Goal: Information Seeking & Learning: Learn about a topic

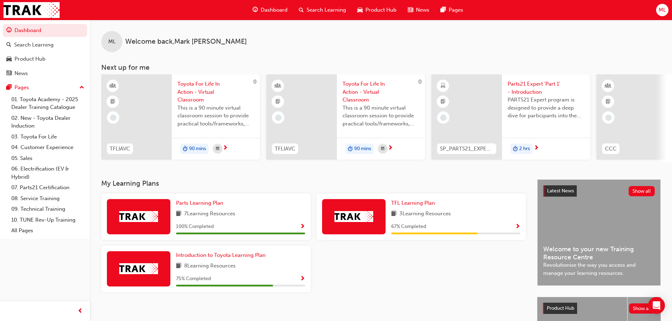
click at [331, 5] on div "Search Learning" at bounding box center [322, 10] width 59 height 14
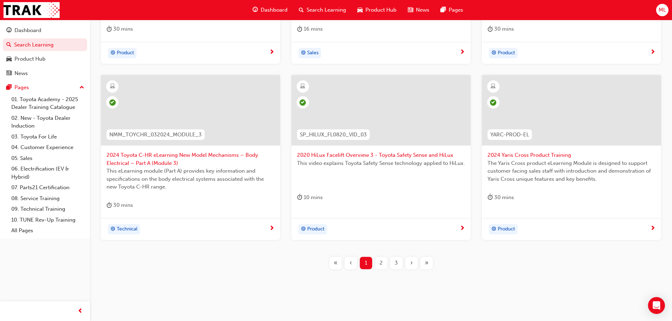
scroll to position [262, 0]
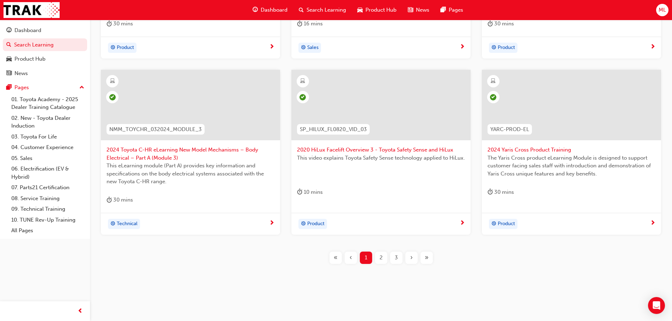
click at [400, 256] on div "3" at bounding box center [396, 258] width 12 height 12
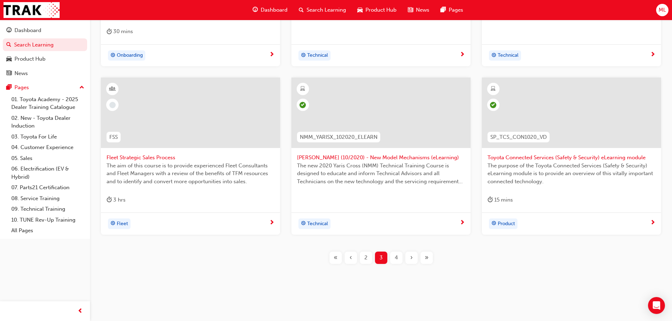
click at [411, 255] on span "›" at bounding box center [411, 258] width 2 height 8
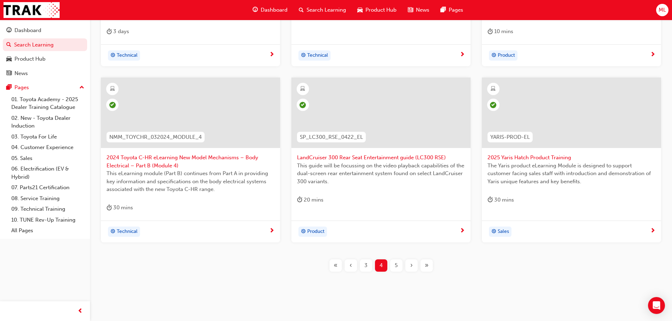
click at [411, 267] on span "›" at bounding box center [411, 266] width 2 height 8
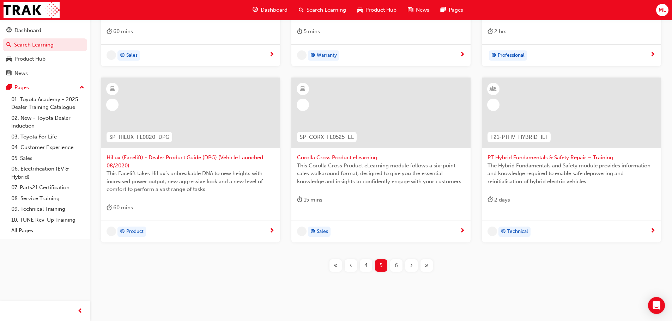
click at [411, 267] on span "›" at bounding box center [411, 266] width 2 height 8
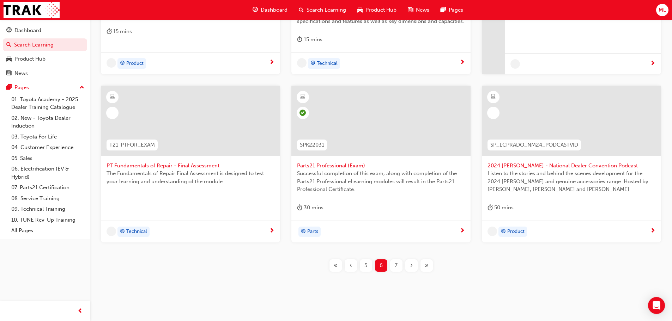
click at [411, 267] on span "›" at bounding box center [411, 266] width 2 height 8
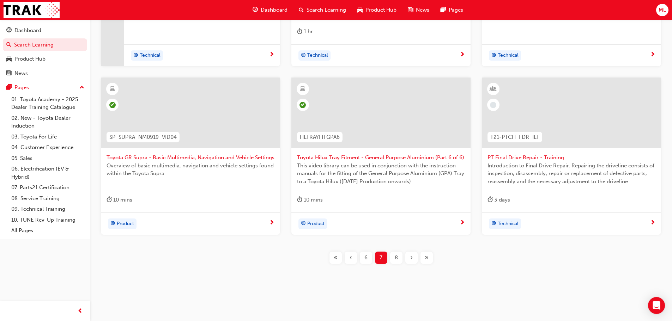
click at [411, 260] on span "›" at bounding box center [411, 258] width 2 height 8
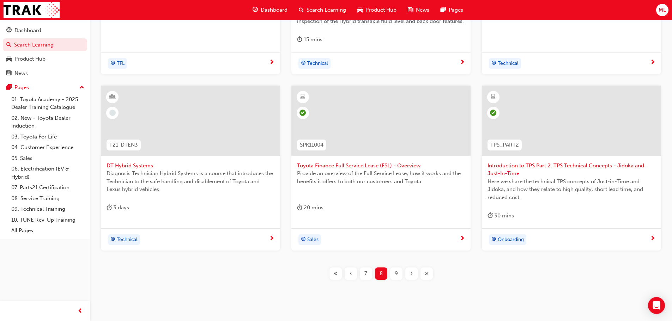
click at [412, 271] on span "›" at bounding box center [411, 274] width 2 height 8
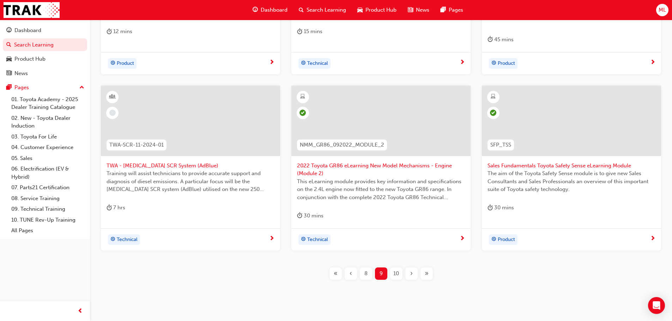
click at [412, 271] on span "›" at bounding box center [411, 274] width 2 height 8
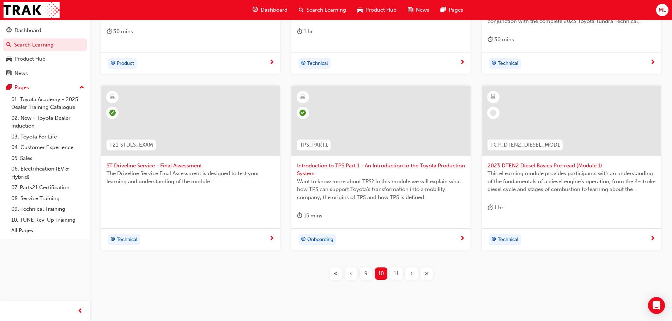
click at [412, 275] on span "›" at bounding box center [411, 274] width 2 height 8
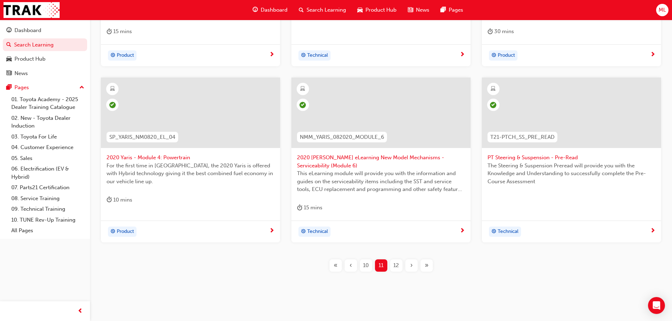
click at [410, 265] on span "›" at bounding box center [411, 266] width 2 height 8
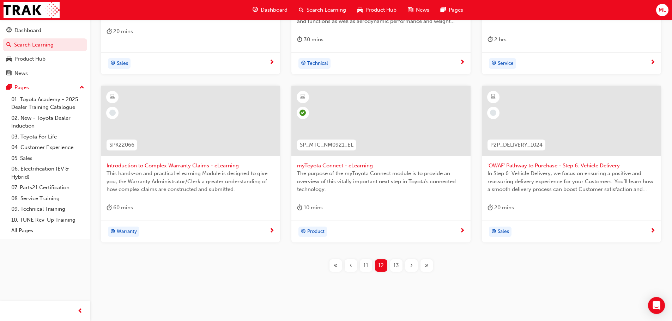
click at [412, 266] on span "›" at bounding box center [411, 266] width 2 height 8
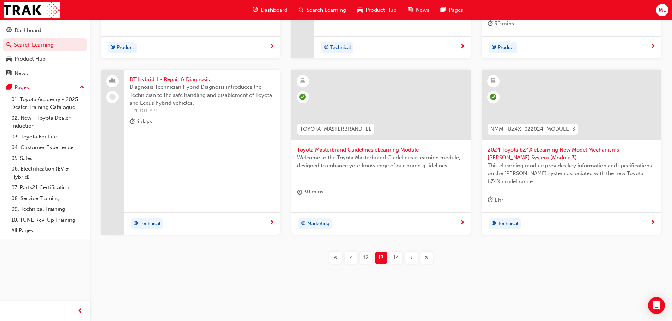
click at [412, 260] on span "›" at bounding box center [411, 258] width 2 height 8
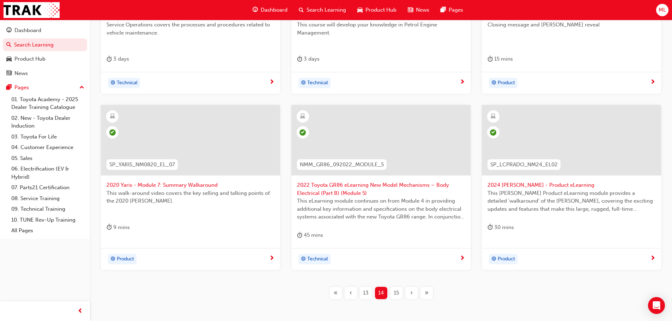
scroll to position [262, 0]
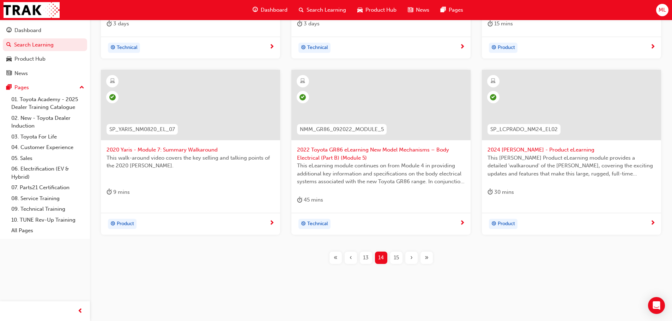
click at [413, 259] on div "›" at bounding box center [411, 258] width 12 height 12
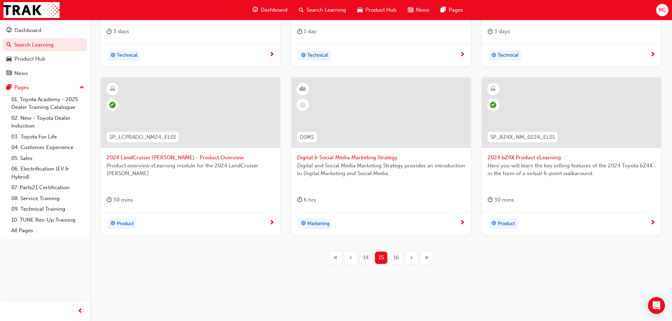
click at [411, 260] on span "›" at bounding box center [411, 258] width 2 height 8
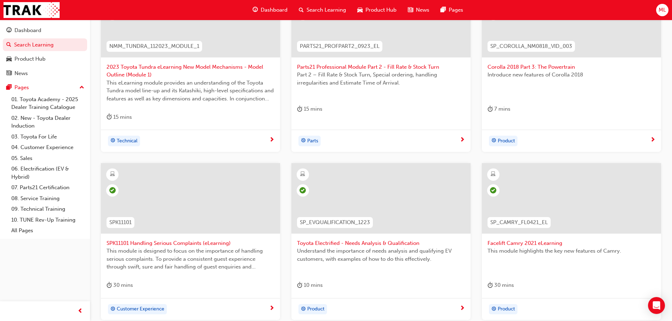
scroll to position [227, 0]
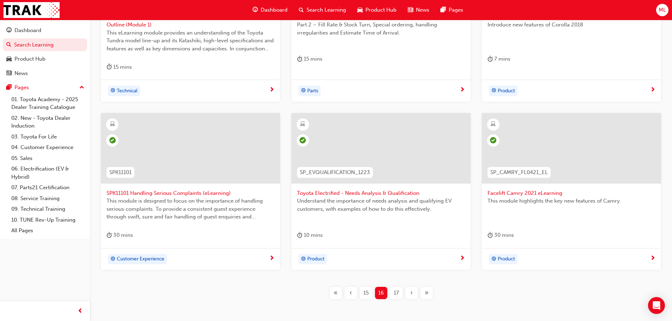
click at [410, 292] on span "›" at bounding box center [411, 293] width 2 height 8
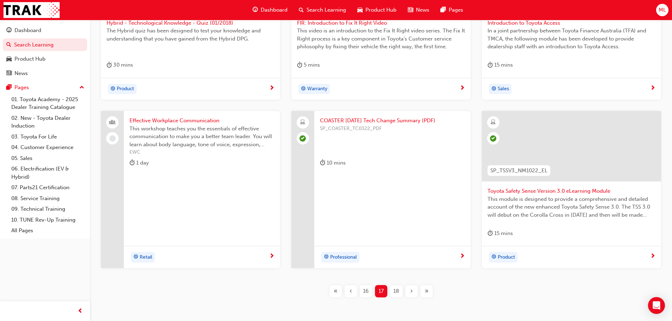
scroll to position [227, 0]
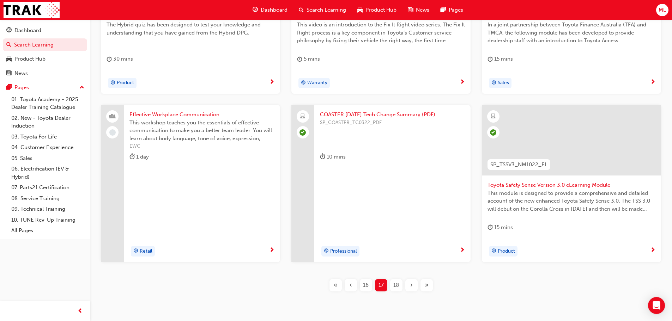
click at [411, 284] on span "›" at bounding box center [411, 286] width 2 height 8
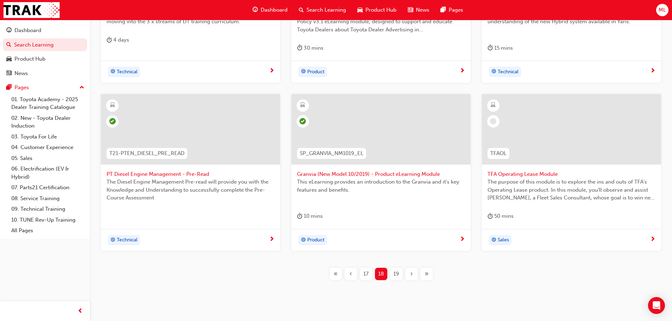
scroll to position [262, 0]
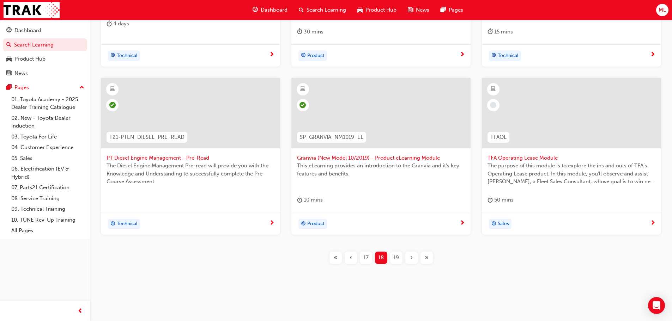
click at [410, 258] on span "›" at bounding box center [411, 258] width 2 height 8
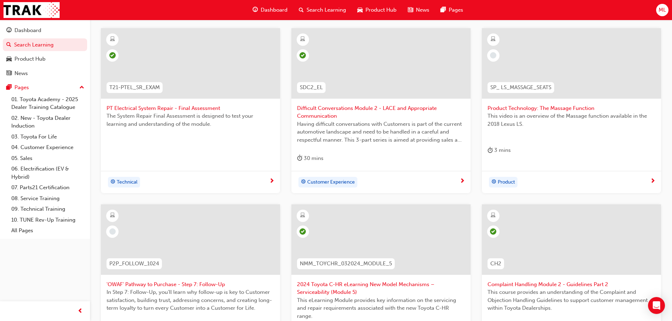
scroll to position [121, 0]
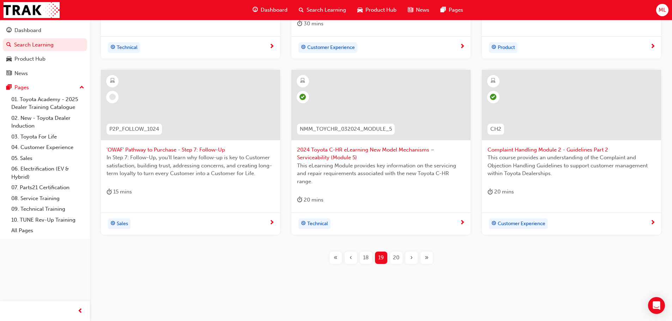
click at [411, 260] on span "›" at bounding box center [411, 258] width 2 height 8
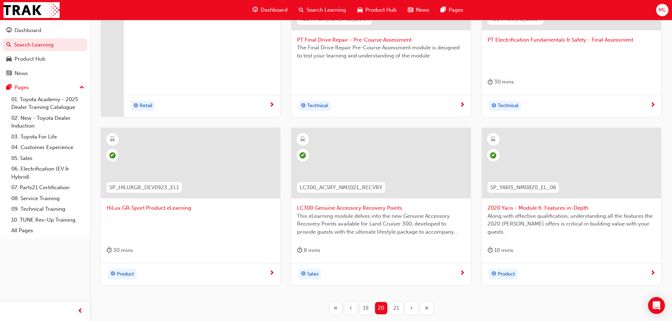
scroll to position [219, 0]
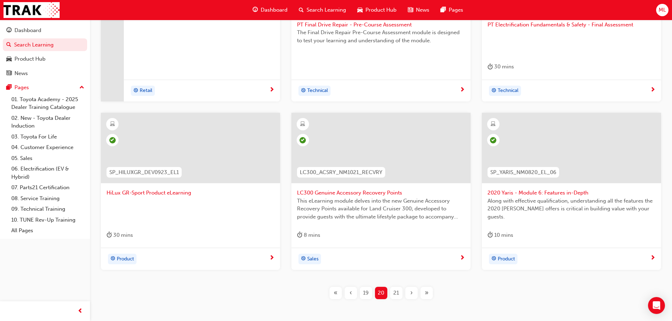
click at [411, 291] on span "›" at bounding box center [411, 293] width 2 height 8
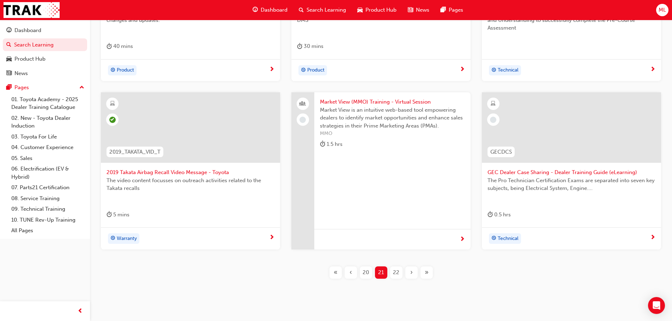
scroll to position [254, 0]
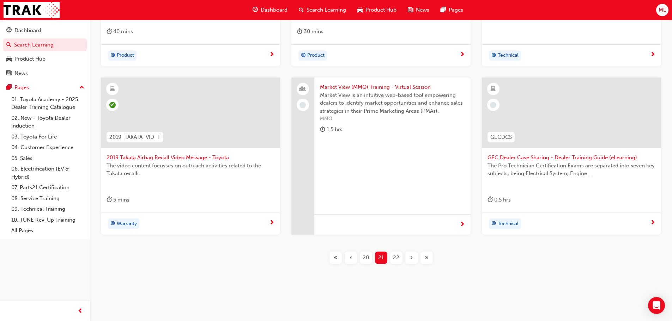
click at [410, 257] on span "›" at bounding box center [411, 258] width 2 height 8
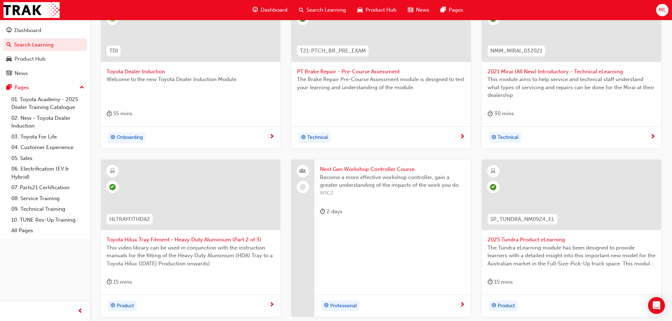
scroll to position [254, 0]
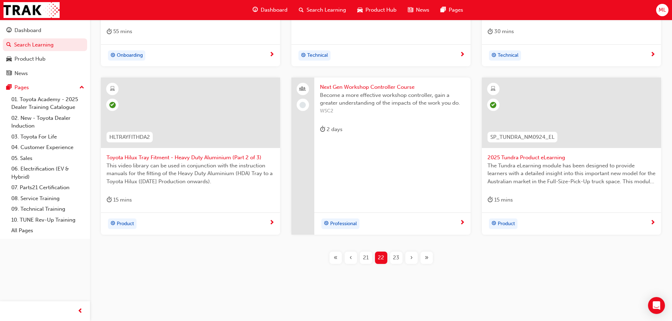
click at [413, 260] on div "›" at bounding box center [411, 258] width 12 height 12
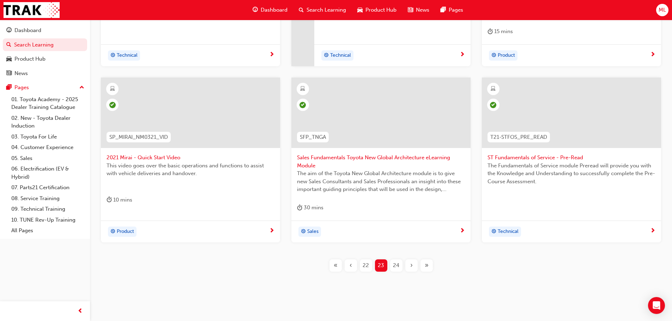
click at [411, 268] on span "›" at bounding box center [411, 266] width 2 height 8
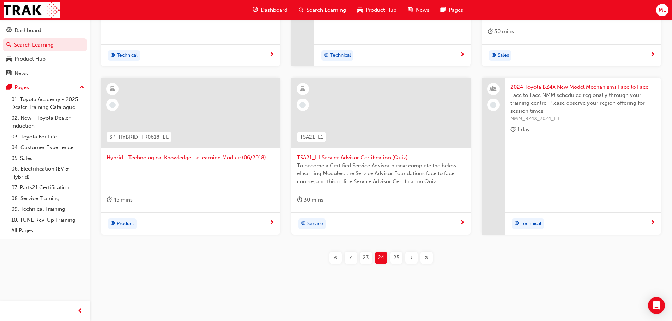
click at [411, 259] on span "›" at bounding box center [411, 258] width 2 height 8
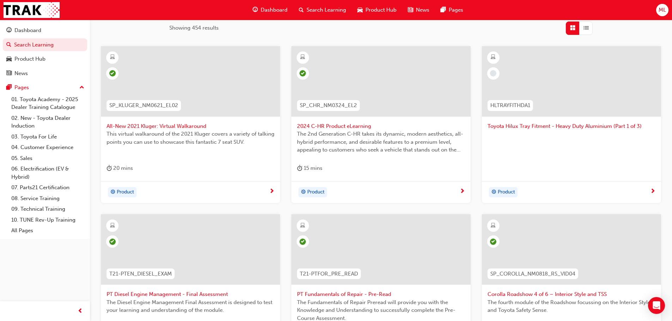
scroll to position [219, 0]
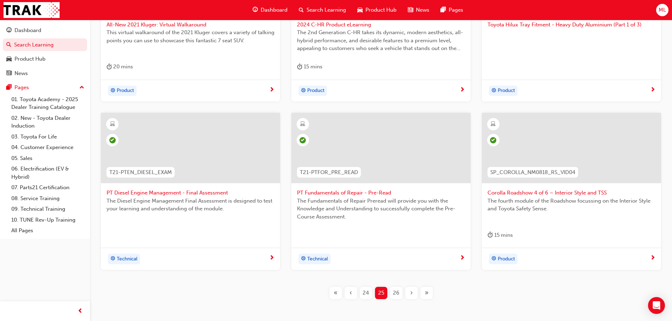
click at [350, 290] on span "‹" at bounding box center [351, 293] width 2 height 8
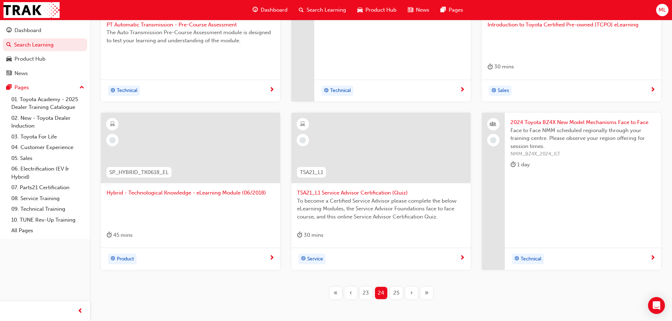
click at [350, 290] on span "‹" at bounding box center [351, 293] width 2 height 8
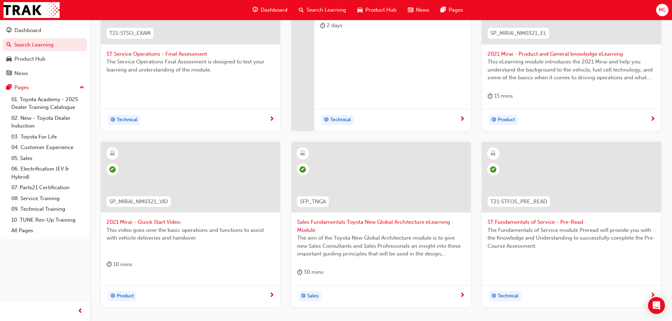
scroll to position [254, 0]
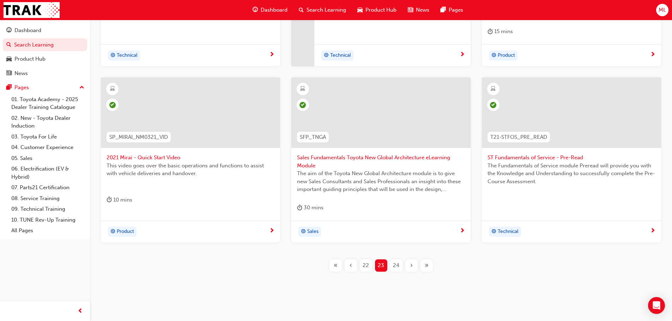
click at [350, 268] on span "‹" at bounding box center [351, 266] width 2 height 8
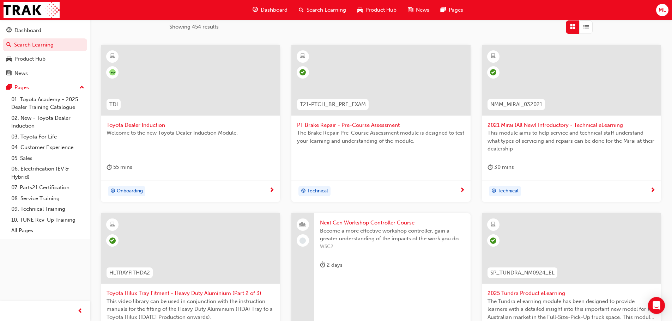
scroll to position [219, 0]
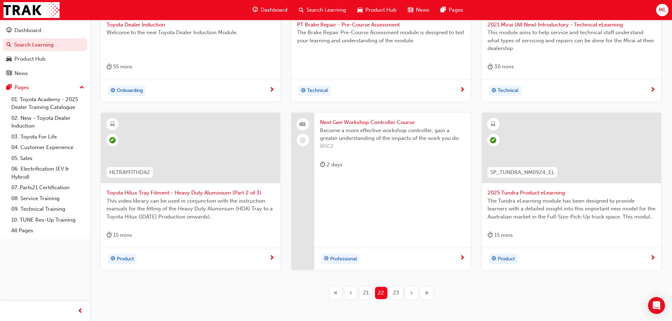
click at [352, 293] on span "‹" at bounding box center [351, 293] width 2 height 8
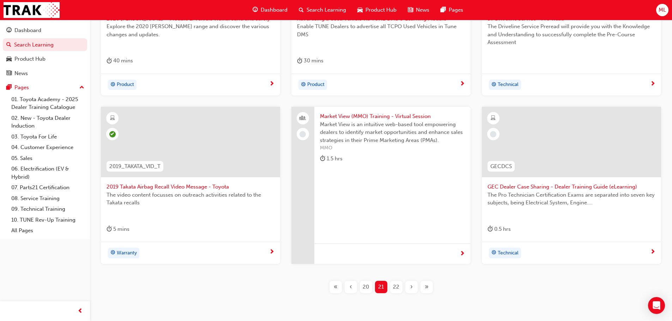
scroll to position [254, 0]
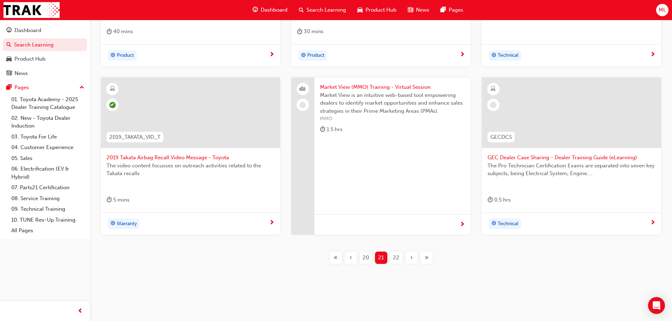
click at [368, 254] on span "20" at bounding box center [366, 258] width 6 height 8
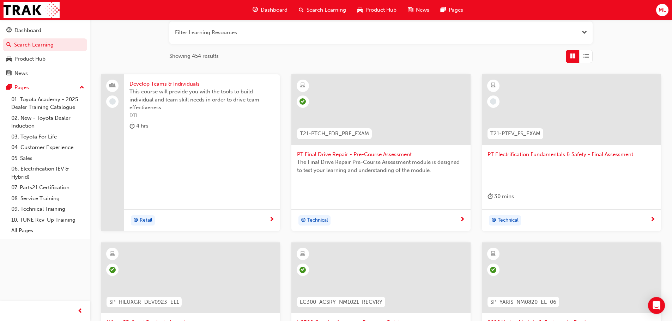
scroll to position [78, 0]
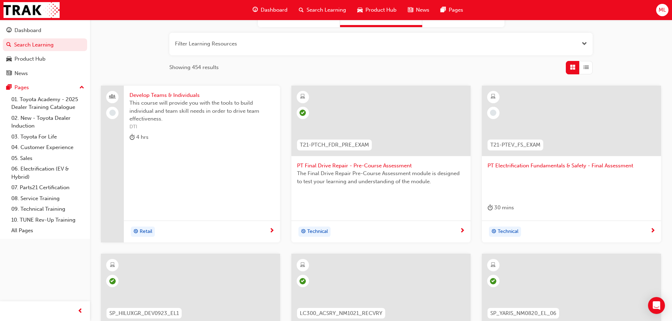
click at [541, 160] on div at bounding box center [572, 126] width 168 height 71
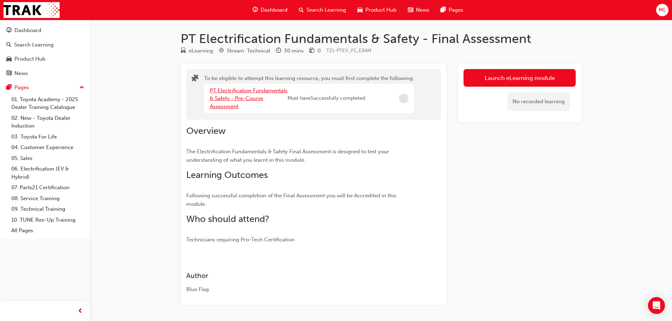
click at [238, 88] on link "PT Electrification Fundamentals & Safety - Pre-Course Assessment" at bounding box center [249, 99] width 78 height 22
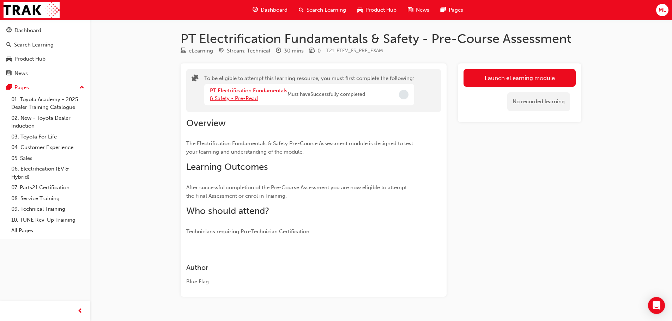
click at [236, 91] on link "PT Electrification Fundamentals & Safety - Pre-Read" at bounding box center [249, 95] width 78 height 14
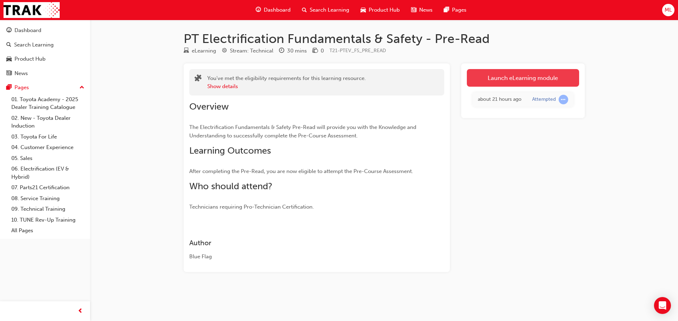
click at [515, 78] on link "Launch eLearning module" at bounding box center [523, 78] width 112 height 18
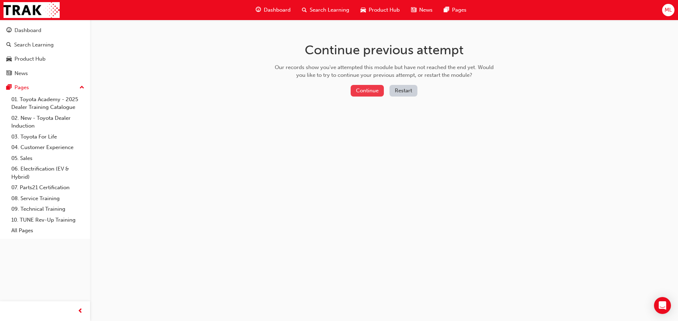
click at [370, 92] on button "Continue" at bounding box center [366, 91] width 33 height 12
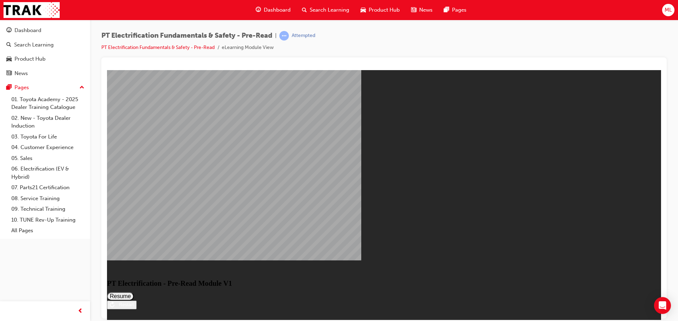
click at [134, 292] on button "Resume" at bounding box center [120, 296] width 27 height 8
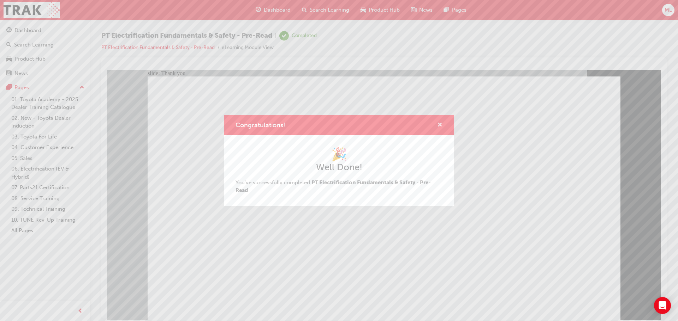
click at [440, 124] on span "cross-icon" at bounding box center [439, 125] width 5 height 6
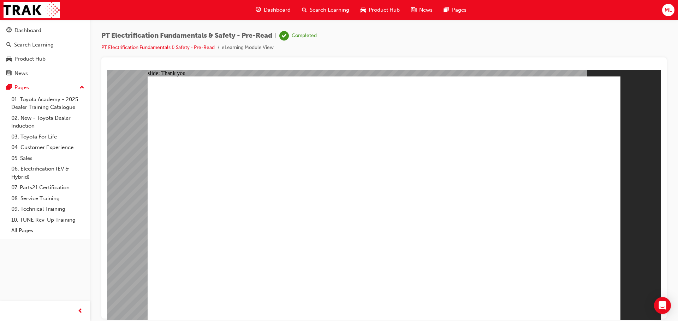
drag, startPoint x: 284, startPoint y: 262, endPoint x: 283, endPoint y: 267, distance: 5.7
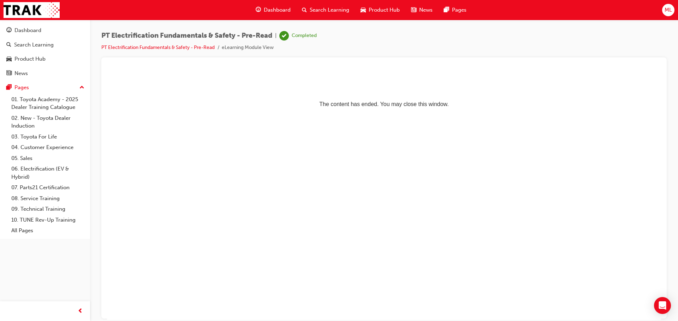
click at [332, 9] on span "Search Learning" at bounding box center [329, 10] width 40 height 8
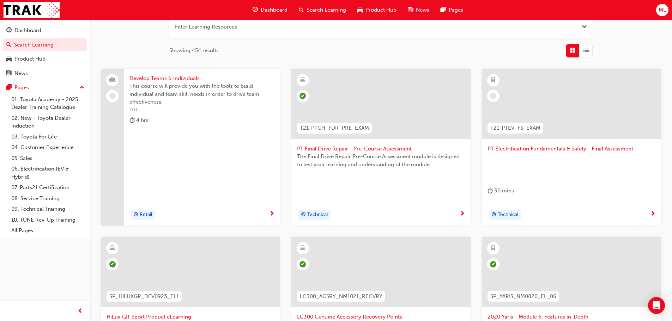
scroll to position [78, 0]
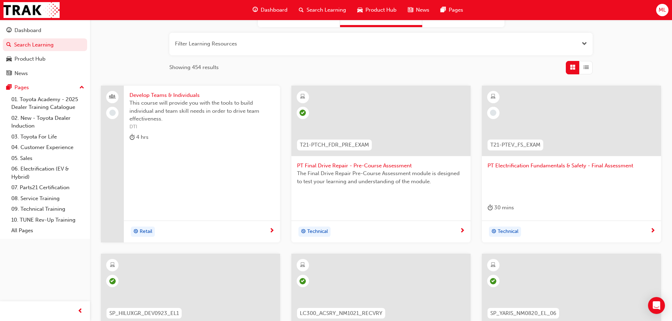
click at [513, 165] on span "PT Electrification Fundamentals & Safety - Final Assessment" at bounding box center [572, 166] width 168 height 8
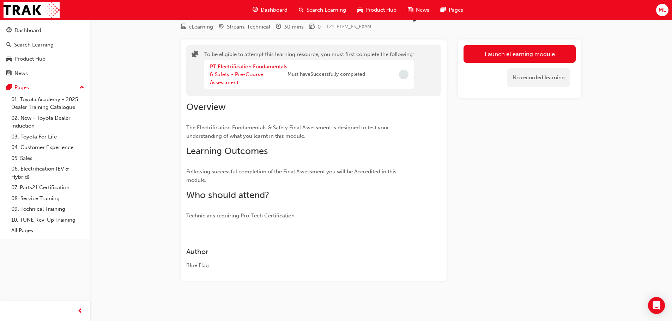
scroll to position [24, 0]
click at [246, 68] on link "PT Electrification Fundamentals & Safety - Pre-Course Assessment" at bounding box center [249, 75] width 78 height 22
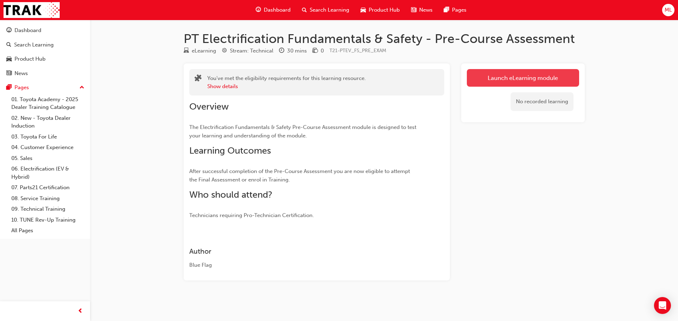
click at [515, 76] on link "Launch eLearning module" at bounding box center [523, 78] width 112 height 18
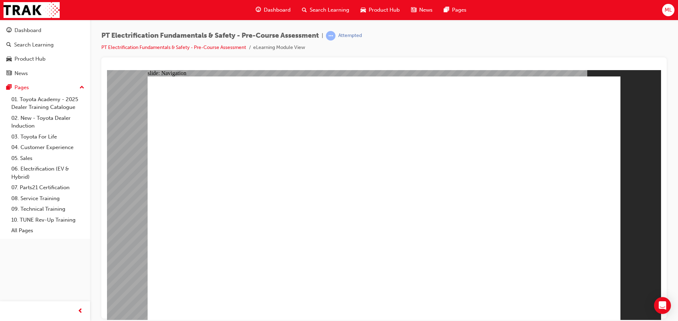
radio input "true"
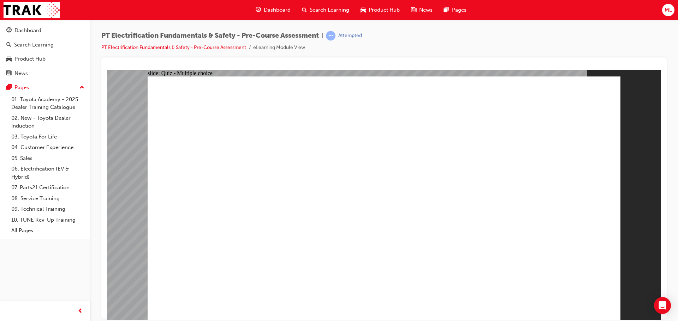
radio input "true"
checkbox input "true"
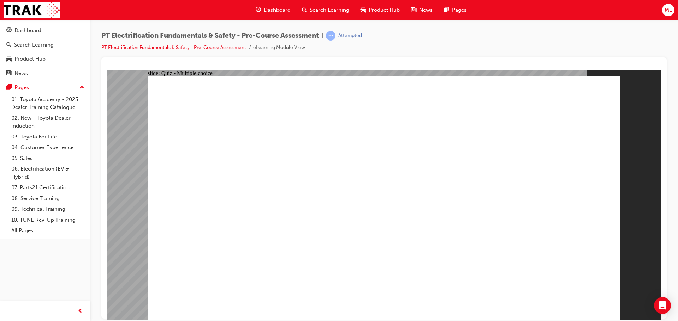
radio input "true"
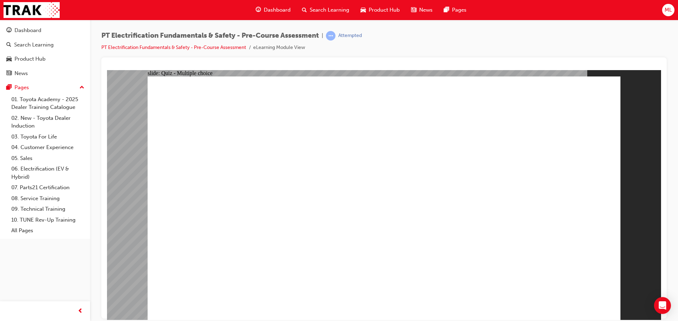
radio input "true"
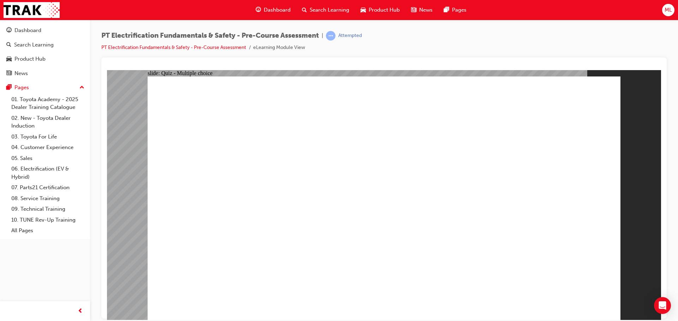
radio input "true"
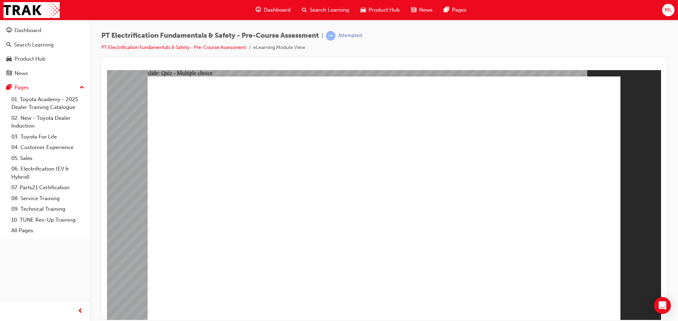
radio input "true"
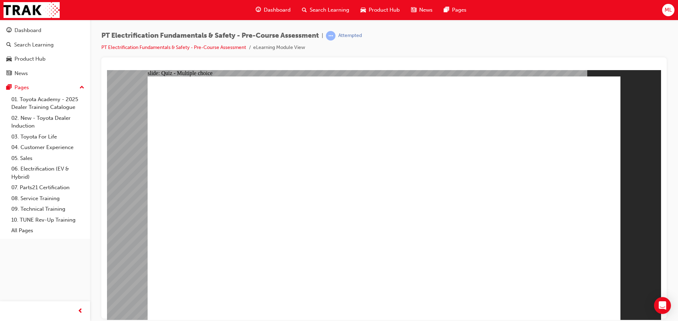
drag, startPoint x: 390, startPoint y: 259, endPoint x: 383, endPoint y: 268, distance: 11.3
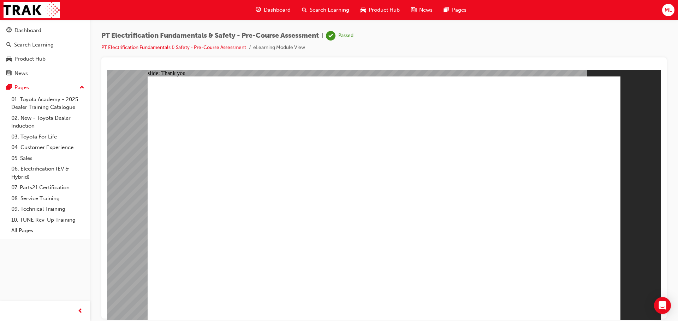
click at [323, 10] on span "Search Learning" at bounding box center [329, 10] width 40 height 8
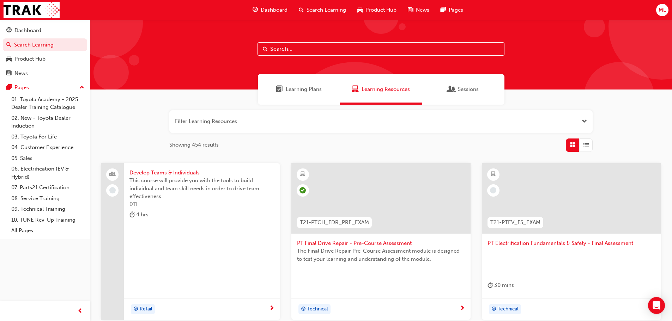
click at [536, 238] on div at bounding box center [572, 204] width 168 height 71
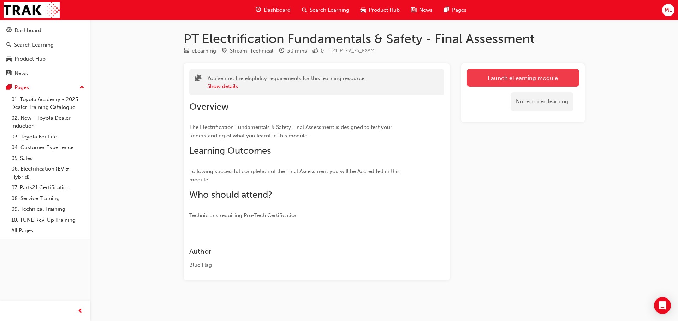
click at [516, 74] on link "Launch eLearning module" at bounding box center [523, 78] width 112 height 18
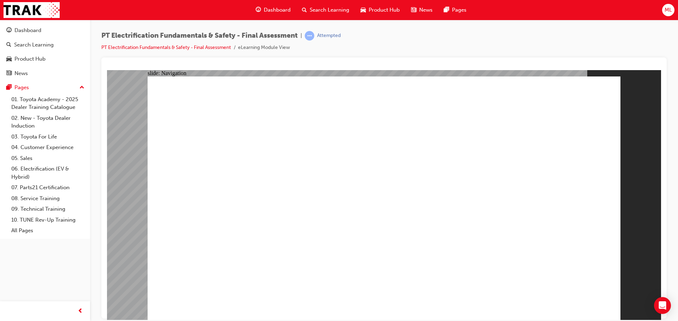
checkbox input "true"
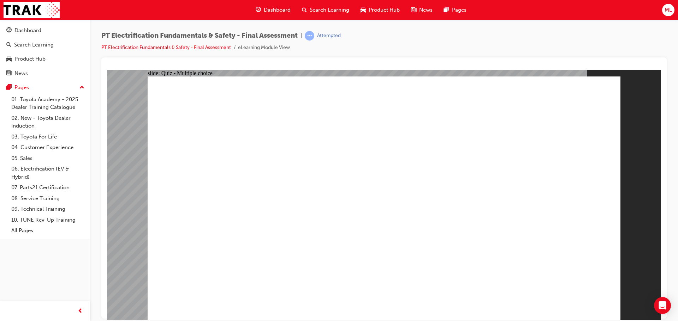
radio input "true"
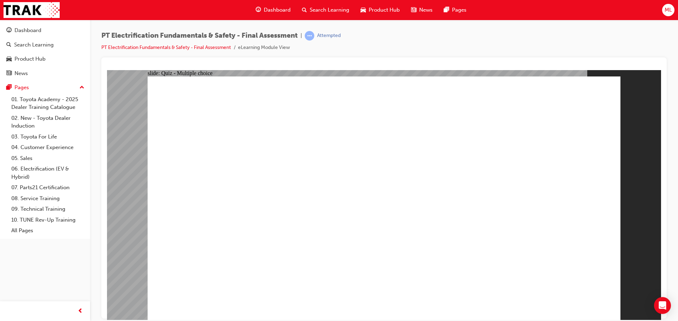
radio input "true"
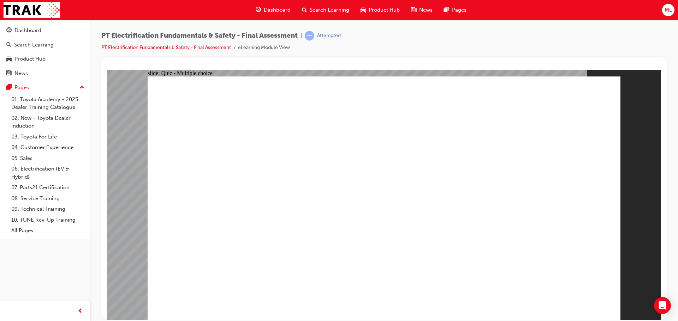
checkbox input "true"
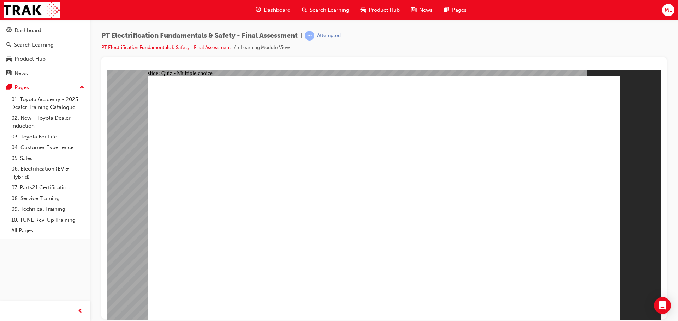
radio input "true"
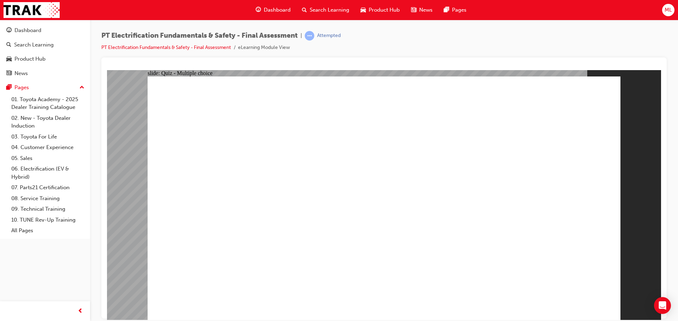
checkbox input "true"
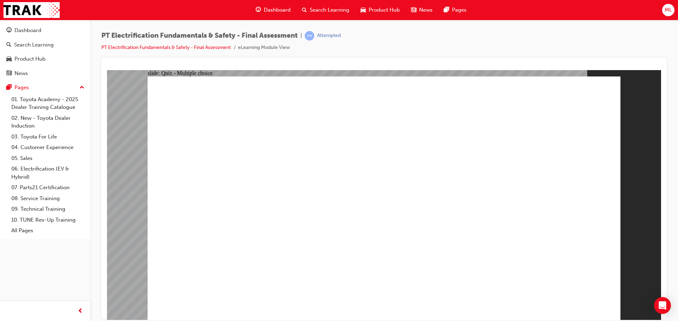
checkbox input "true"
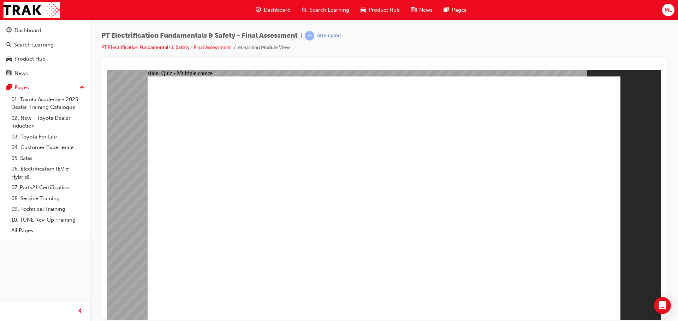
radio input "true"
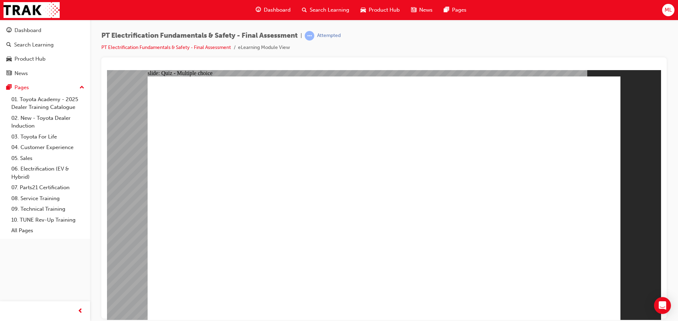
radio input "true"
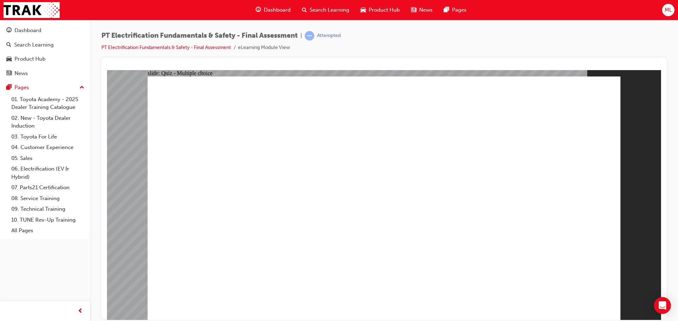
radio input "true"
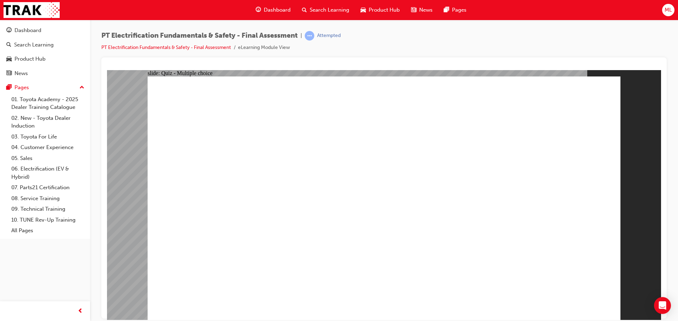
radio input "true"
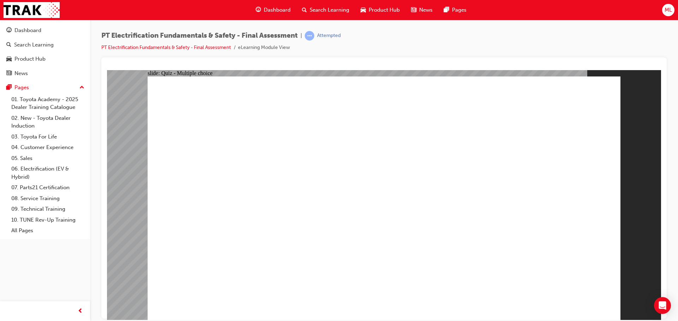
radio input "true"
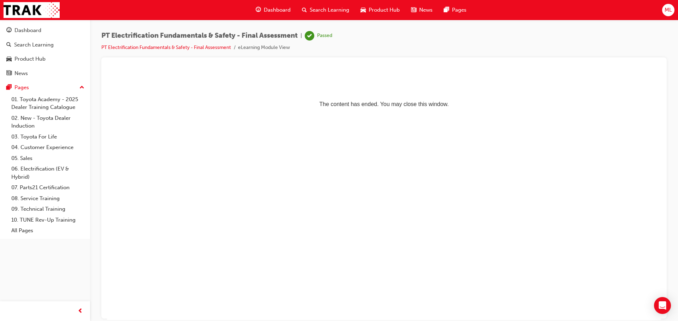
click at [325, 9] on span "Search Learning" at bounding box center [329, 10] width 40 height 8
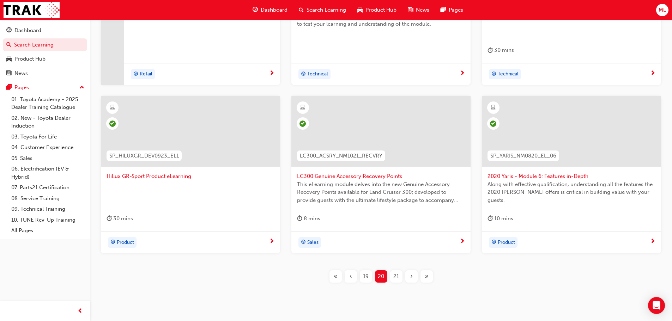
scroll to position [247, 0]
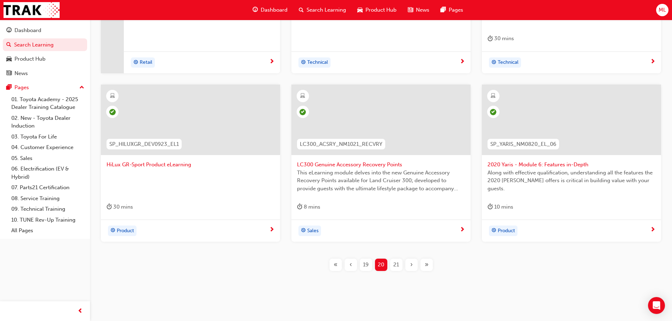
click at [396, 262] on span "21" at bounding box center [396, 265] width 6 height 8
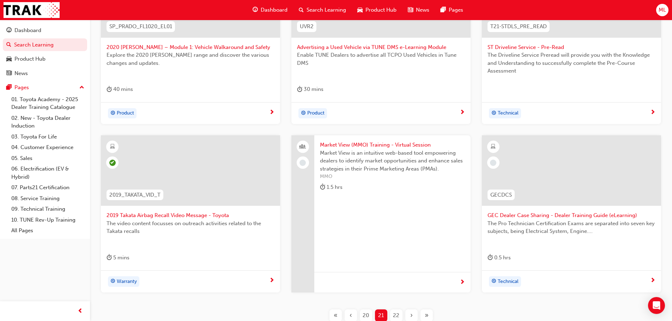
scroll to position [212, 0]
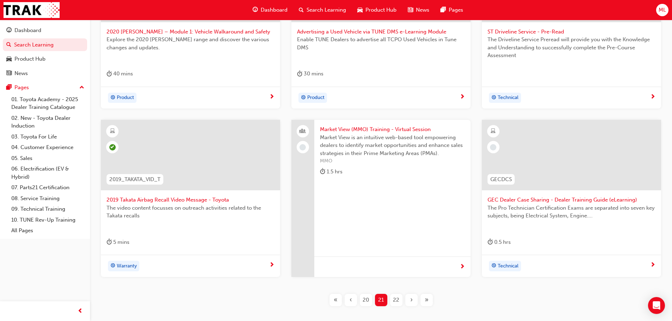
click at [397, 299] on span "22" at bounding box center [396, 300] width 6 height 8
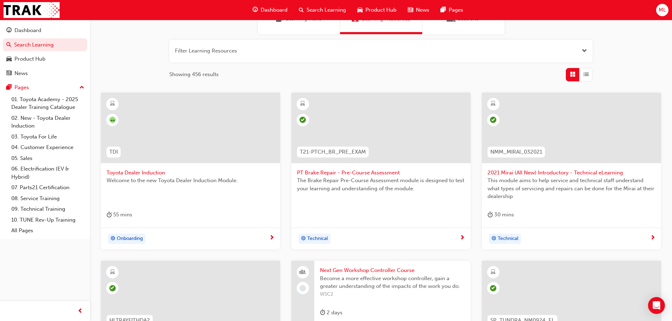
scroll to position [106, 0]
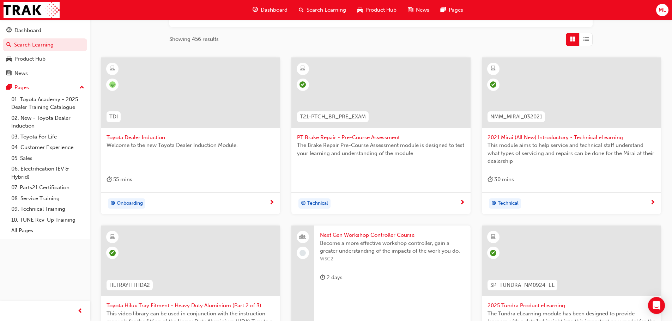
click at [142, 137] on span "Toyota Dealer Induction" at bounding box center [191, 138] width 168 height 8
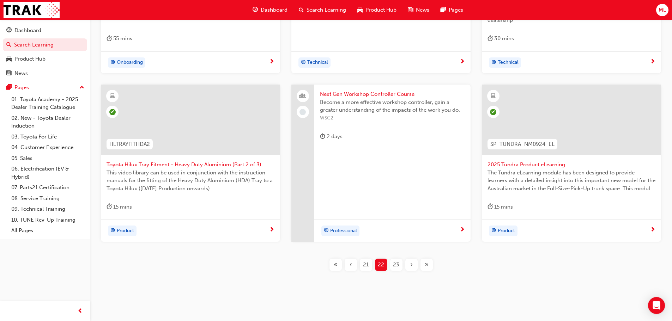
scroll to position [254, 0]
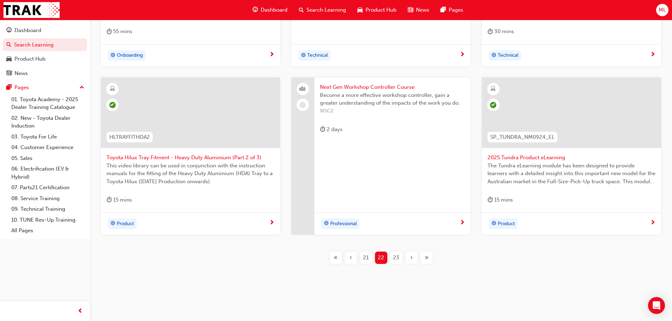
click at [392, 254] on div "23" at bounding box center [396, 258] width 12 height 12
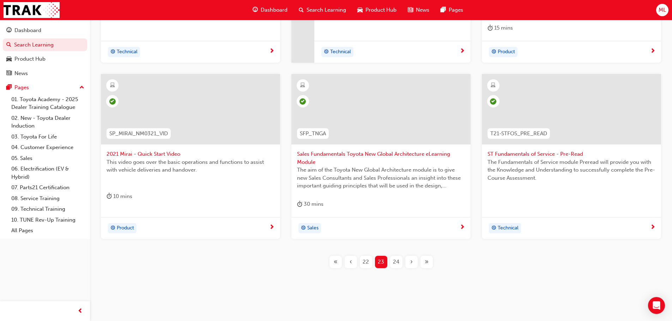
scroll to position [262, 0]
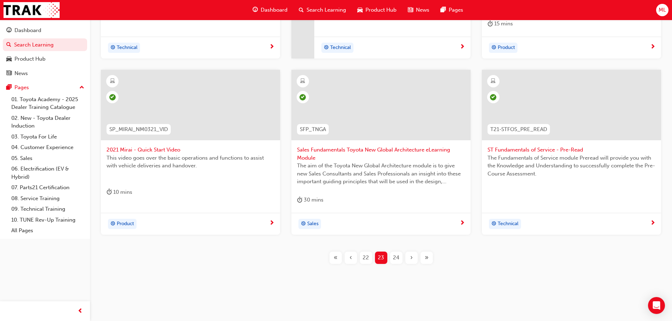
click at [397, 254] on span "24" at bounding box center [396, 258] width 6 height 8
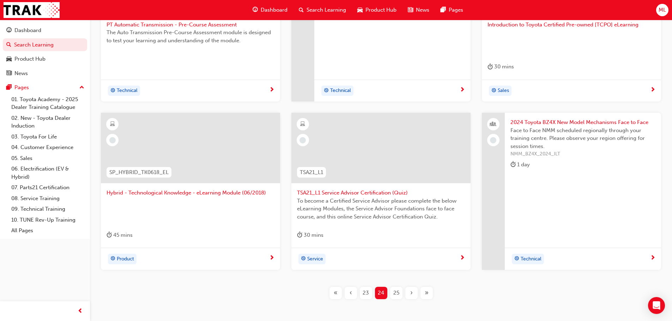
scroll to position [254, 0]
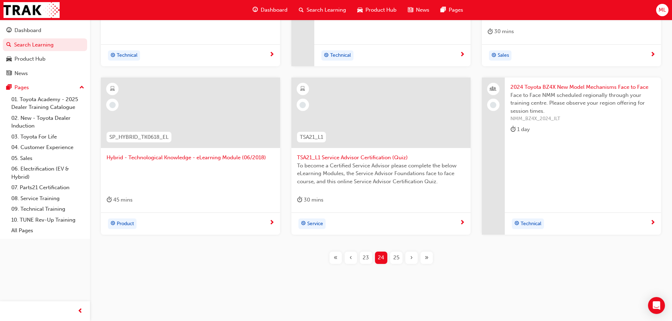
click at [155, 152] on div at bounding box center [191, 118] width 168 height 71
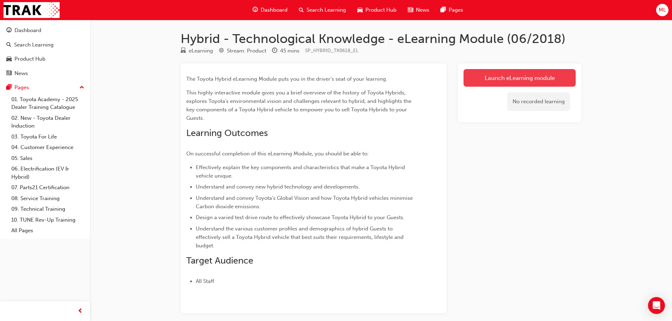
click at [516, 72] on link "Launch eLearning module" at bounding box center [520, 78] width 112 height 18
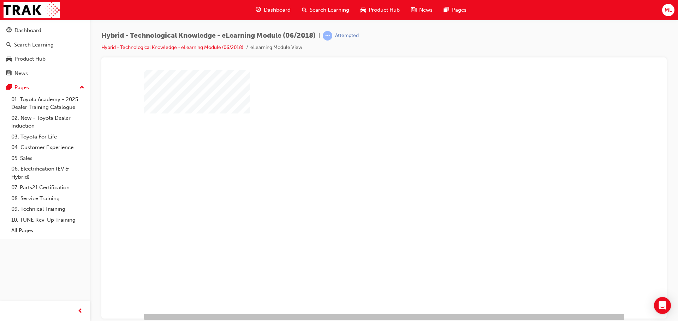
scroll to position [14, 0]
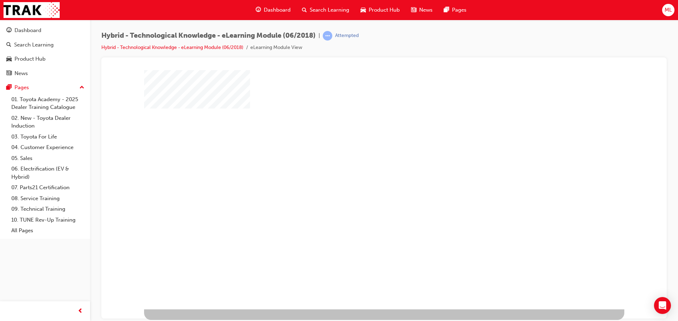
click at [363, 160] on div "play" at bounding box center [363, 160] width 0 height 0
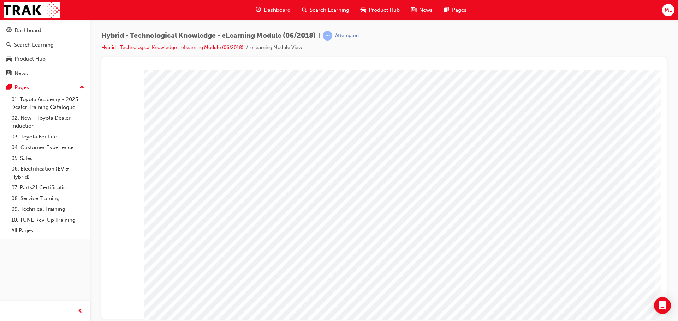
scroll to position [14, 0]
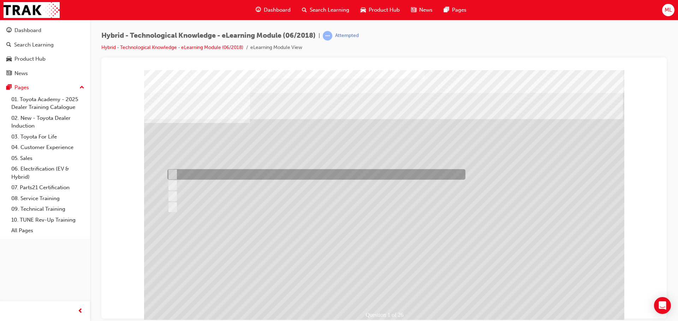
click at [175, 171] on div at bounding box center [315, 174] width 298 height 11
radio input "true"
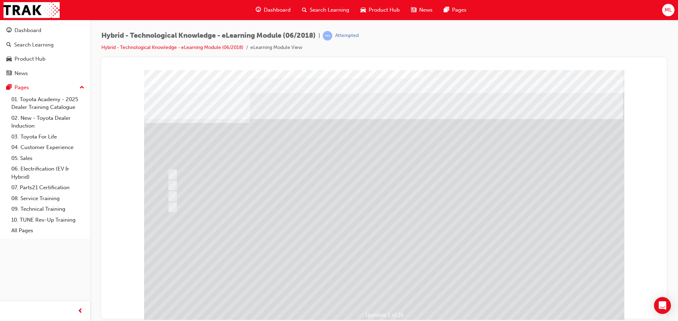
click at [495, 217] on div at bounding box center [384, 197] width 480 height 254
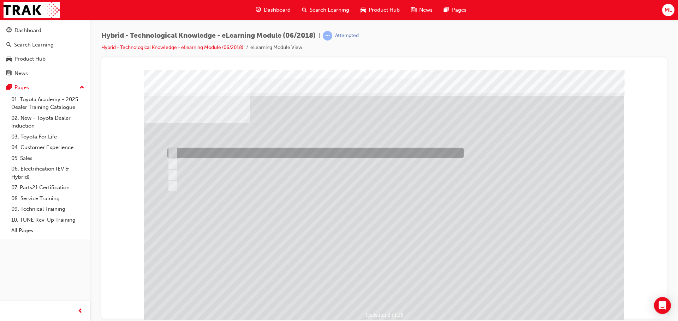
click at [171, 151] on input "Camry" at bounding box center [171, 153] width 8 height 8
radio input "true"
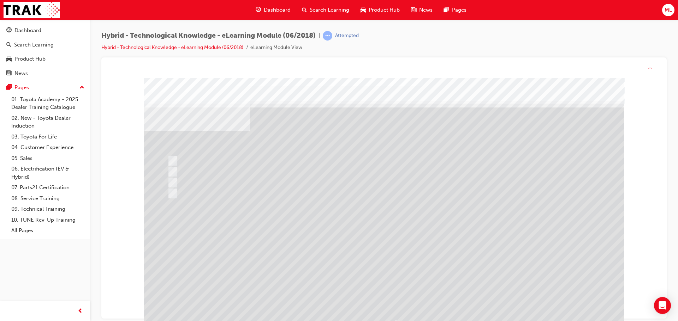
click at [373, 265] on div at bounding box center [384, 205] width 480 height 254
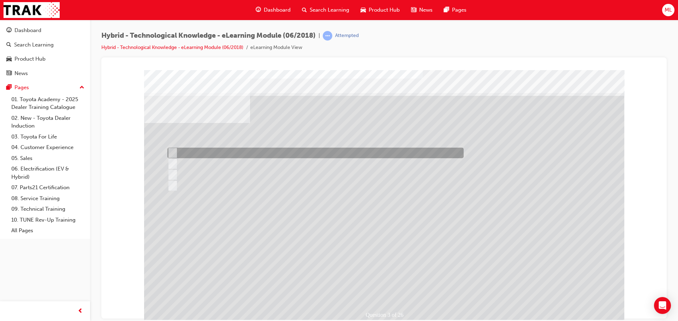
click at [173, 152] on input "2025" at bounding box center [171, 153] width 8 height 8
radio input "true"
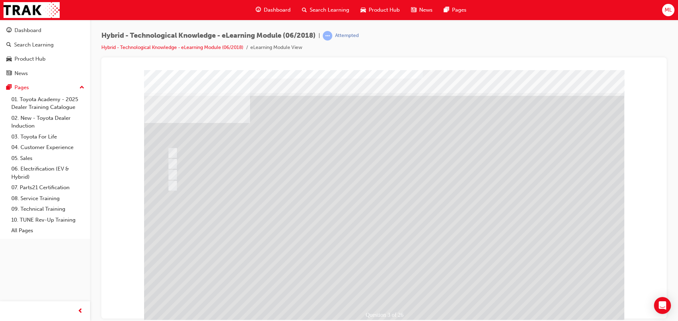
click at [377, 285] on div at bounding box center [384, 197] width 480 height 254
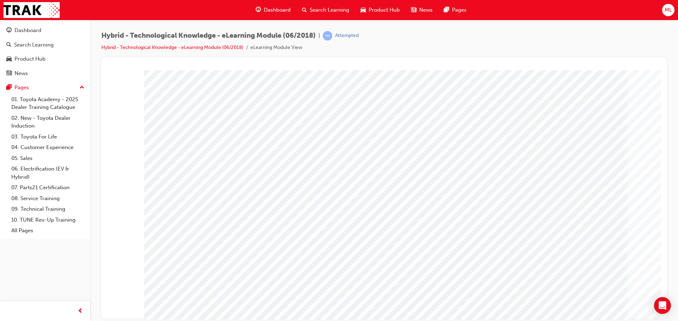
scroll to position [14, 0]
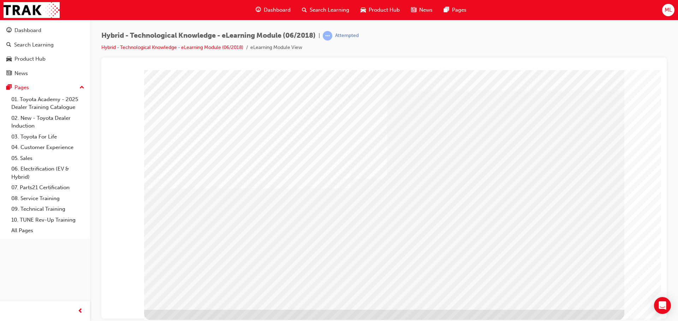
scroll to position [14, 0]
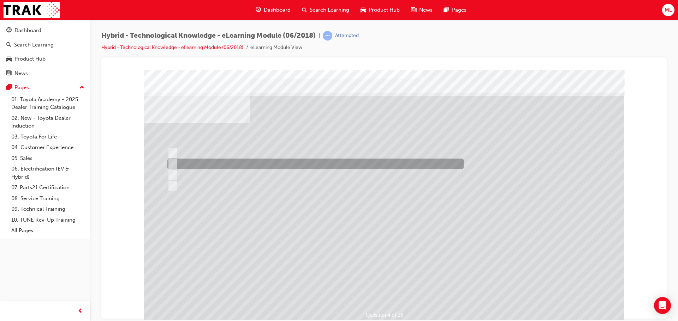
click at [174, 163] on input "Are cost effective to service, much like a petrol only powered engine." at bounding box center [171, 164] width 8 height 8
radio input "true"
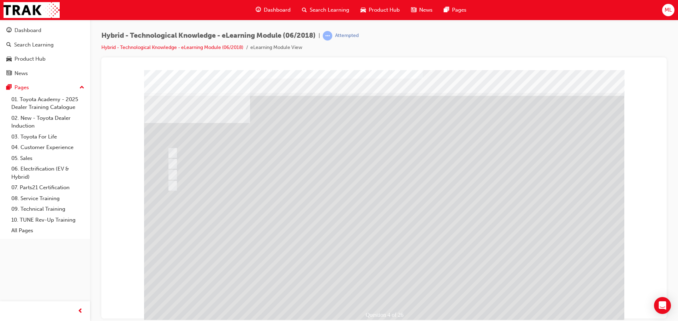
click at [376, 260] on div at bounding box center [384, 197] width 480 height 254
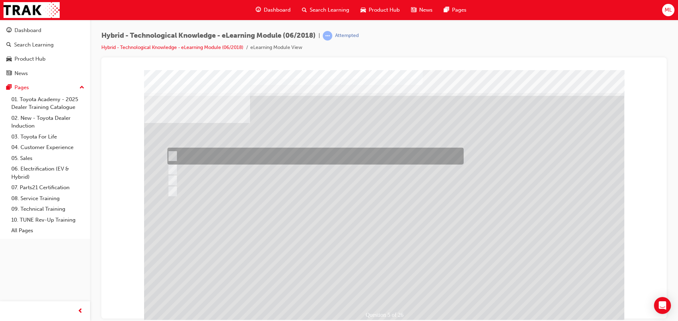
click at [173, 154] on input "Reducing global average CO2 emissions from new vehicles by 90% from Toyota’s gl…" at bounding box center [171, 156] width 8 height 8
radio input "true"
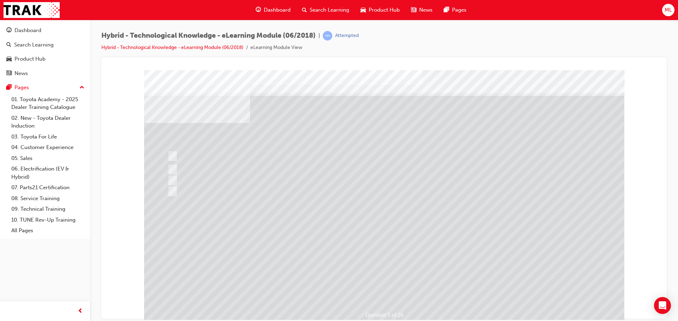
click at [383, 261] on div at bounding box center [384, 197] width 480 height 254
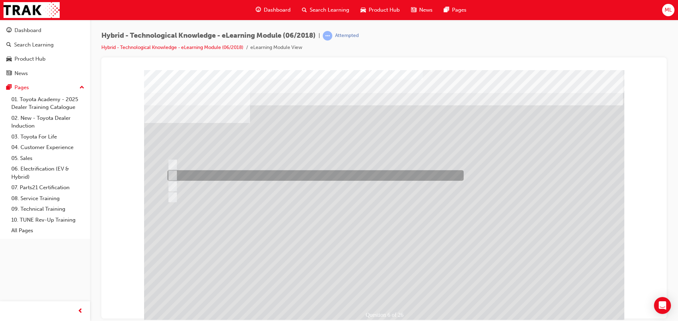
click at [172, 174] on input "Peace of mind." at bounding box center [171, 176] width 8 height 8
radio input "true"
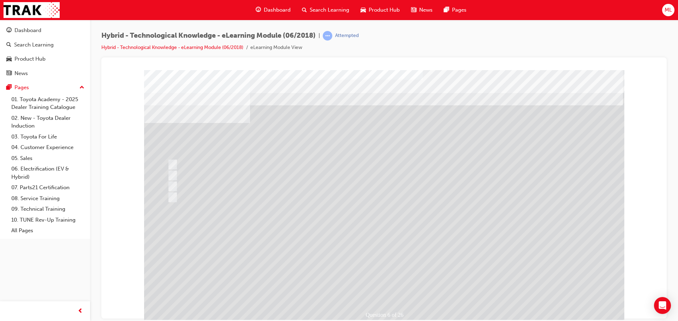
click at [377, 249] on div at bounding box center [384, 197] width 480 height 254
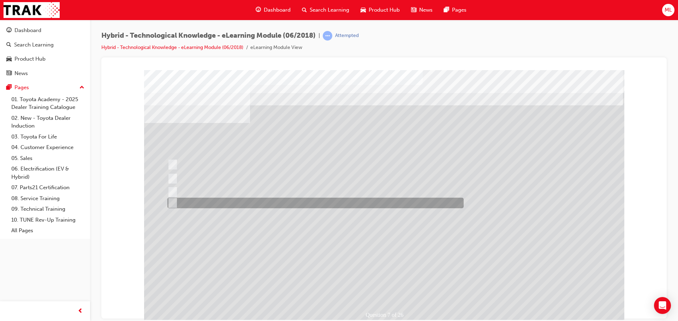
click at [172, 203] on input "All of the answers above." at bounding box center [171, 203] width 8 height 8
radio input "true"
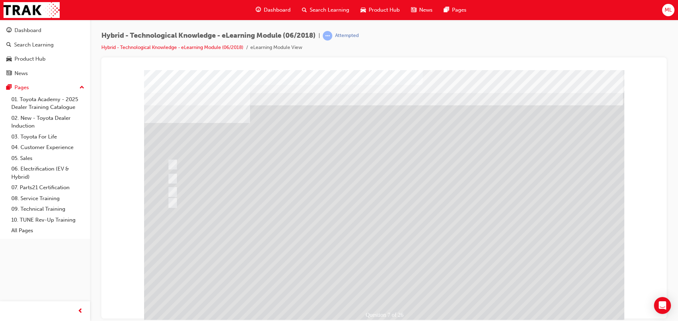
click at [380, 254] on div at bounding box center [384, 197] width 480 height 254
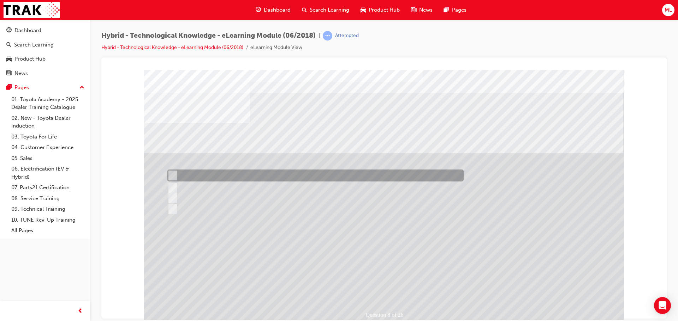
click at [173, 173] on input "90%" at bounding box center [171, 176] width 8 height 8
radio input "true"
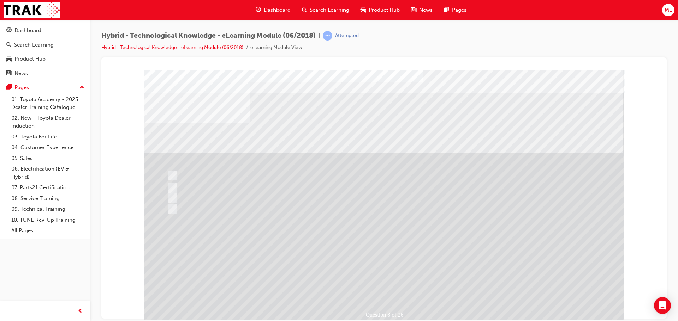
click at [368, 259] on div at bounding box center [384, 197] width 480 height 254
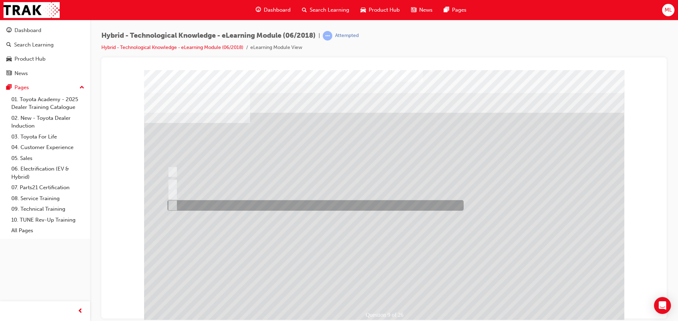
click at [174, 204] on input "40%" at bounding box center [171, 206] width 8 height 8
radio input "true"
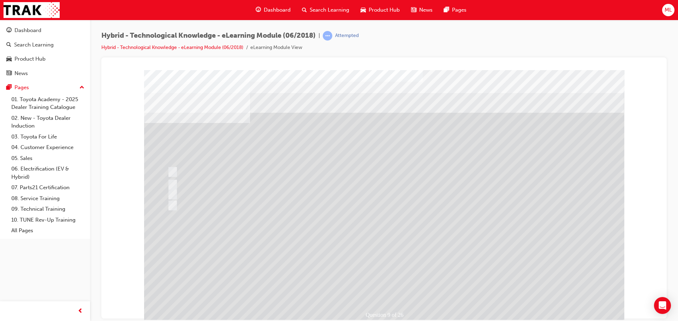
click at [383, 259] on div at bounding box center [384, 197] width 480 height 254
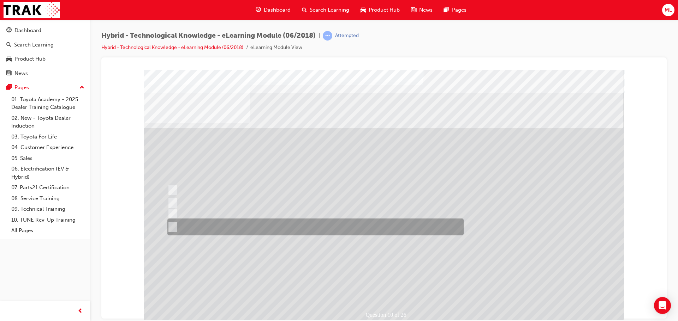
click at [172, 226] on input "Expensive to purchase and service, limited driving range and limited infrastruc…" at bounding box center [171, 227] width 8 height 8
radio input "true"
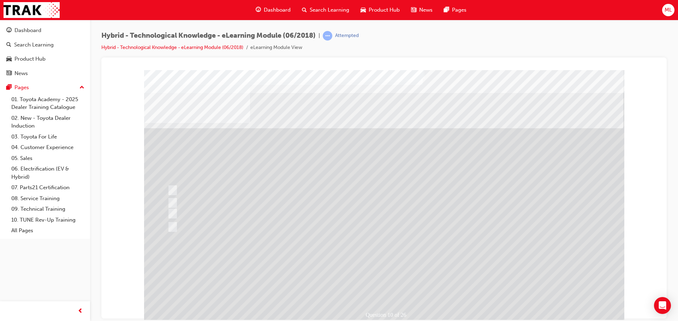
click at [391, 252] on div at bounding box center [384, 197] width 480 height 254
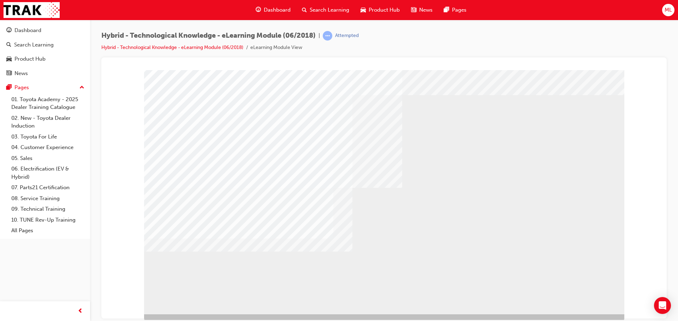
scroll to position [14, 0]
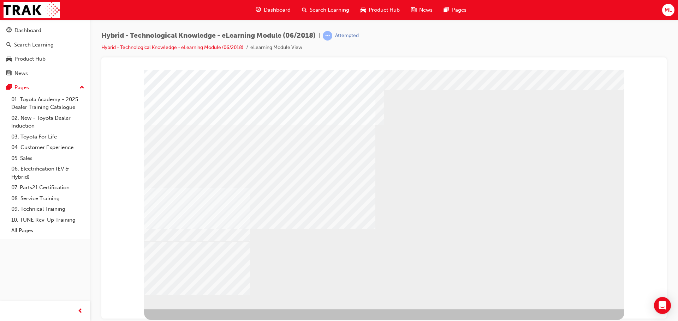
scroll to position [0, 0]
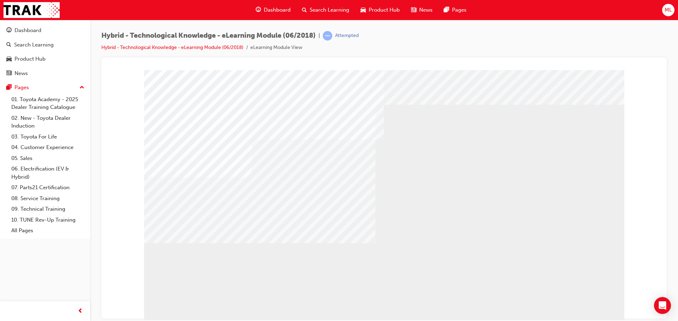
click at [107, 70] on td "Loading..." at bounding box center [107, 70] width 0 height 0
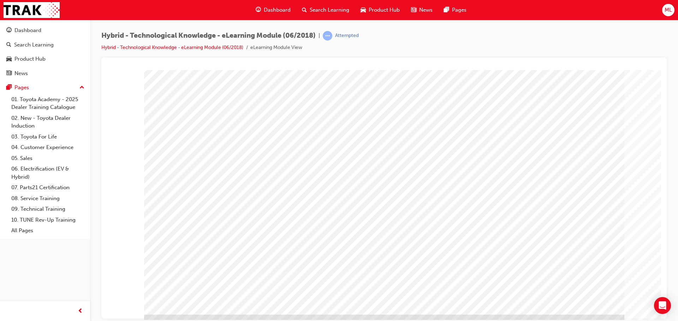
scroll to position [14, 0]
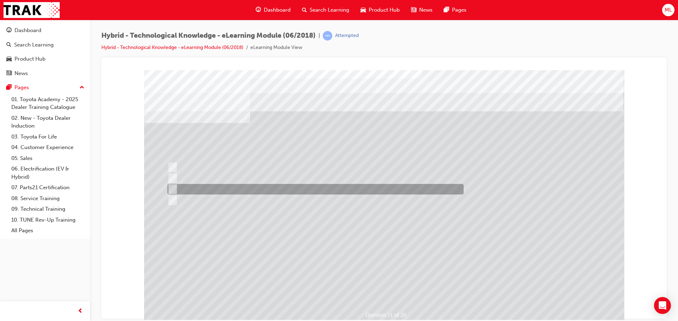
click at [170, 188] on input "Atkinson." at bounding box center [171, 190] width 8 height 8
radio input "true"
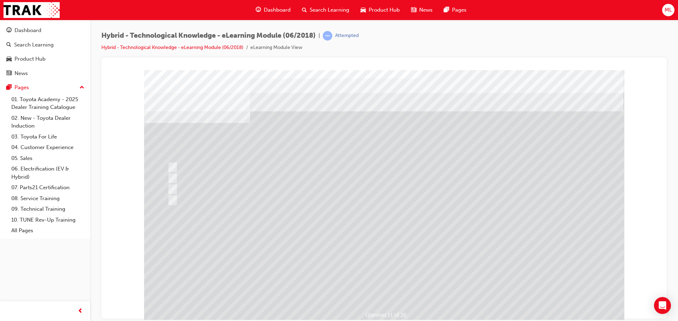
click at [369, 257] on div at bounding box center [384, 197] width 480 height 254
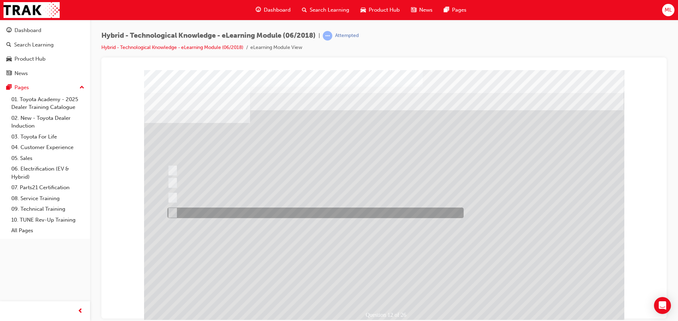
click at [174, 209] on input "All of the above answers." at bounding box center [171, 213] width 8 height 8
radio input "true"
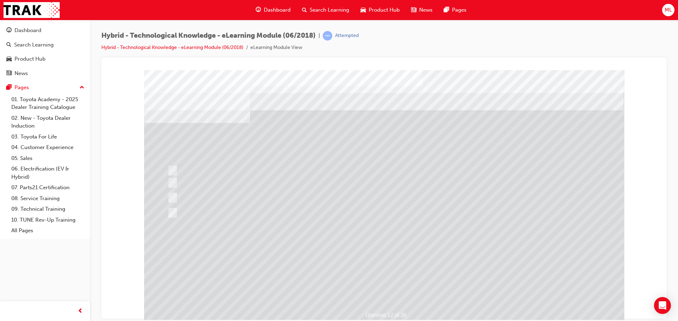
click at [375, 250] on div at bounding box center [384, 197] width 480 height 254
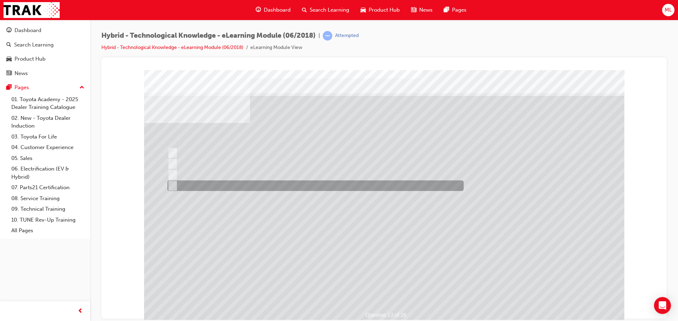
click at [174, 184] on input "2" at bounding box center [171, 186] width 8 height 8
radio input "true"
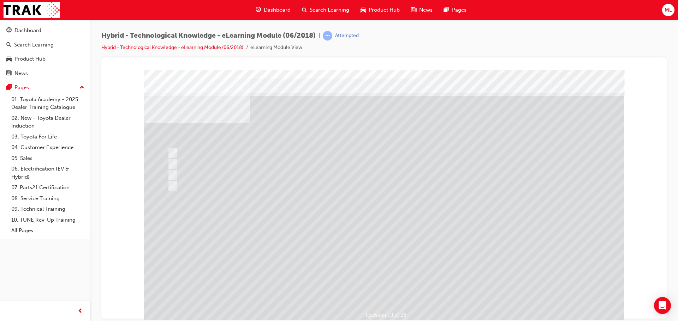
click at [375, 258] on div at bounding box center [384, 197] width 480 height 254
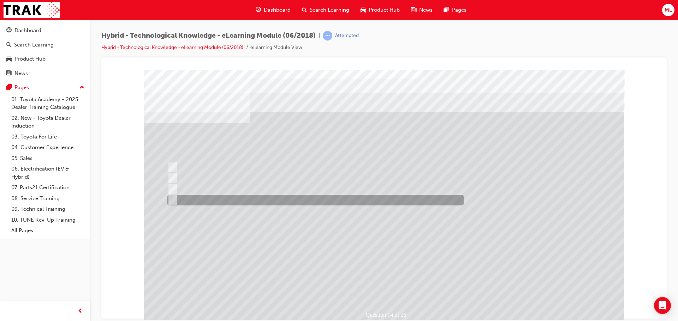
click at [176, 199] on div at bounding box center [314, 200] width 296 height 11
radio input "true"
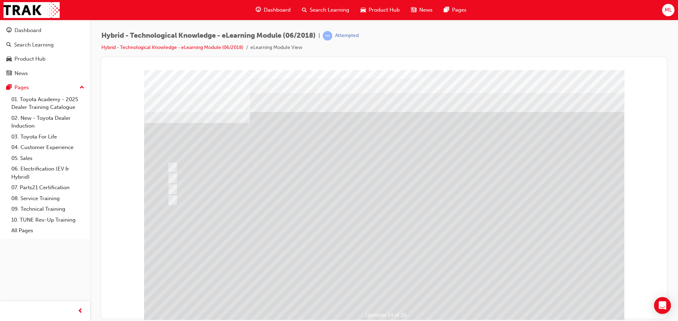
click at [383, 260] on div at bounding box center [384, 197] width 480 height 254
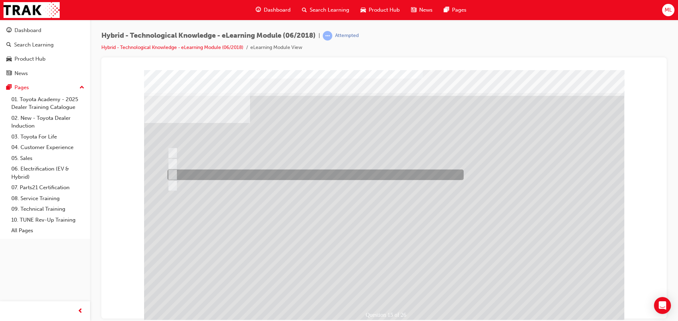
click at [171, 172] on input "No." at bounding box center [171, 175] width 8 height 8
radio input "true"
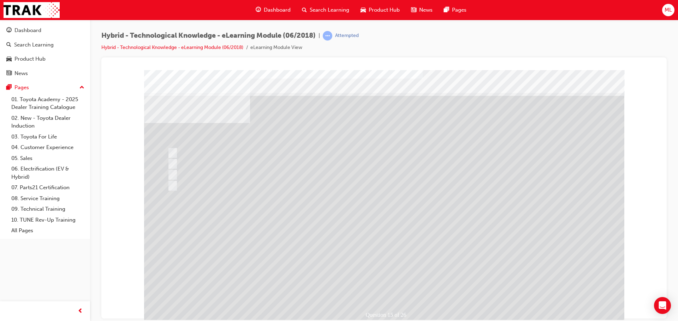
click at [382, 260] on div at bounding box center [384, 197] width 480 height 254
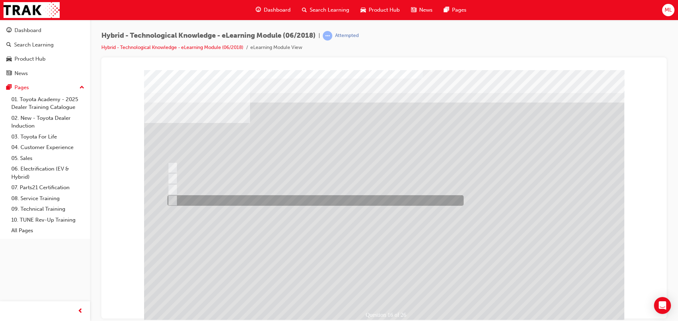
click at [173, 197] on input "Whenever the driver lifts off the throttle." at bounding box center [171, 201] width 8 height 8
radio input "true"
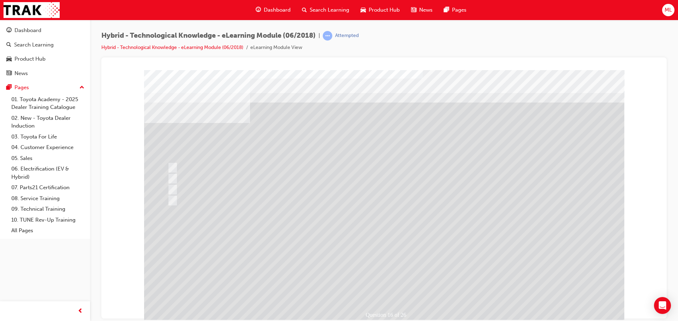
click at [404, 251] on div at bounding box center [384, 197] width 480 height 254
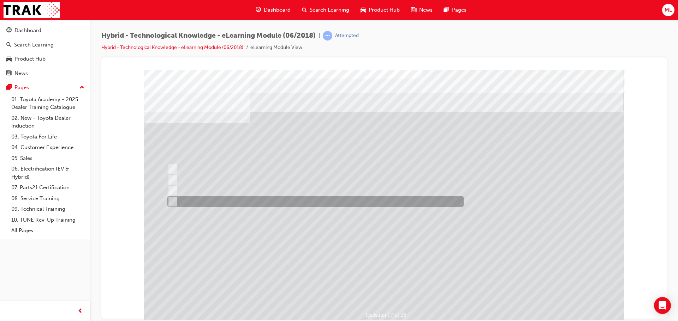
click at [173, 200] on input "All of the above answers." at bounding box center [171, 202] width 8 height 8
radio input "true"
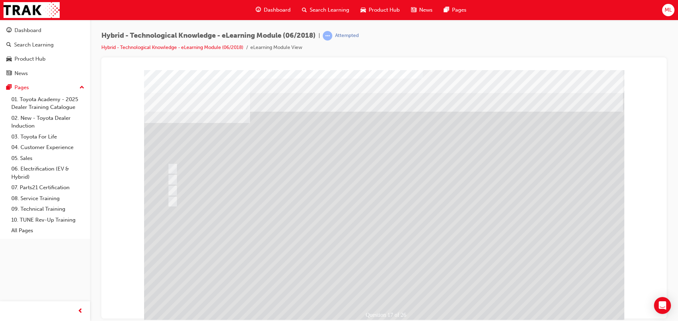
click at [400, 258] on div at bounding box center [384, 197] width 480 height 254
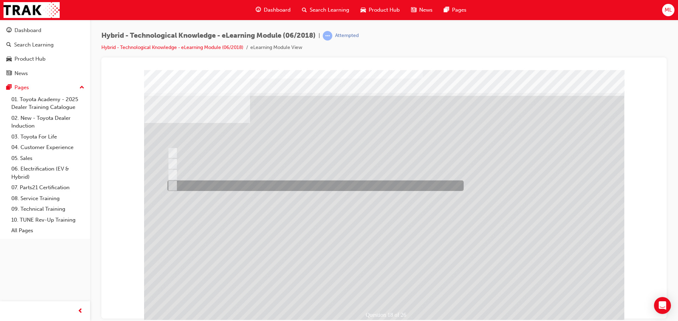
click at [173, 187] on input "Prius, 2016." at bounding box center [171, 186] width 8 height 8
radio input "true"
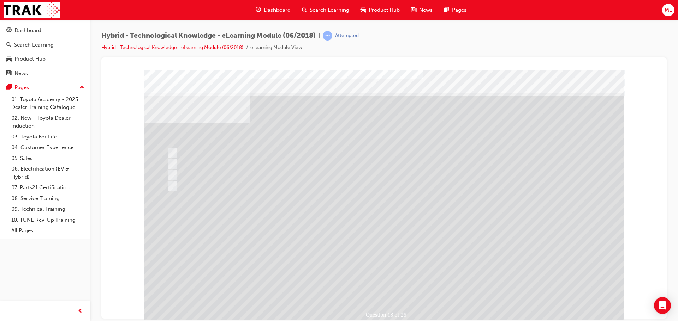
click at [374, 262] on div at bounding box center [384, 197] width 480 height 254
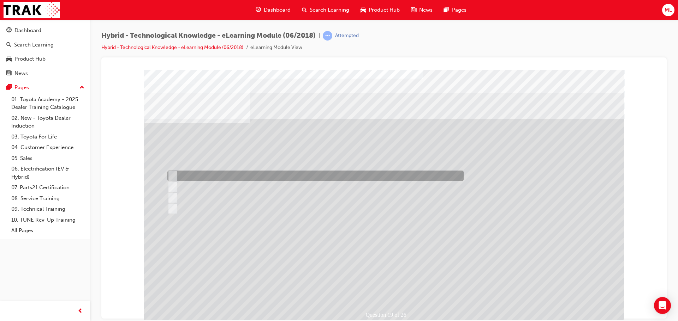
click at [170, 173] on input "105 Km/h." at bounding box center [171, 176] width 8 height 8
radio input "true"
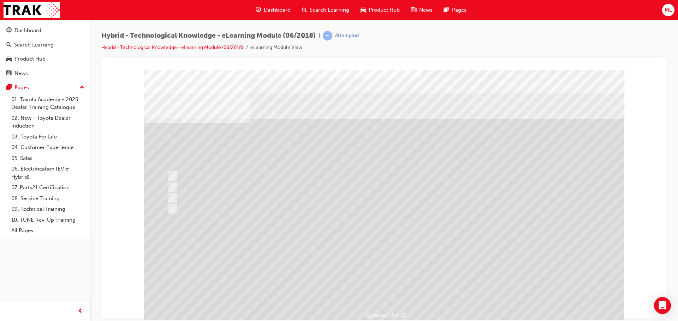
click at [368, 261] on div at bounding box center [384, 197] width 480 height 254
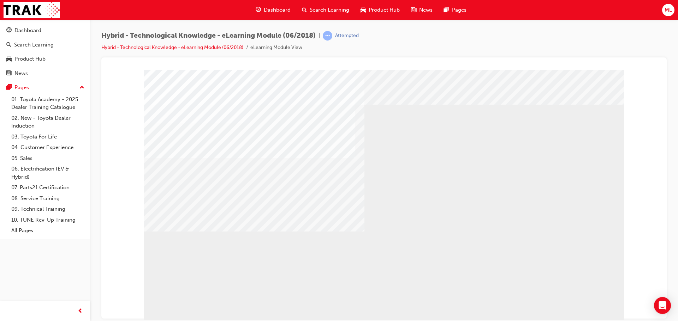
click at [544, 132] on div "multistate" at bounding box center [384, 197] width 480 height 254
click at [592, 175] on div "multistate" at bounding box center [384, 197] width 480 height 254
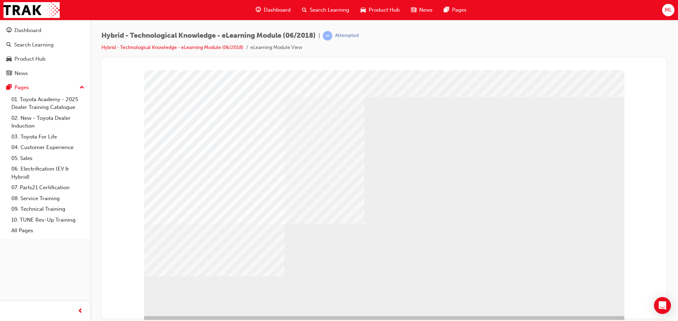
scroll to position [14, 0]
